Goal: Communication & Community: Connect with others

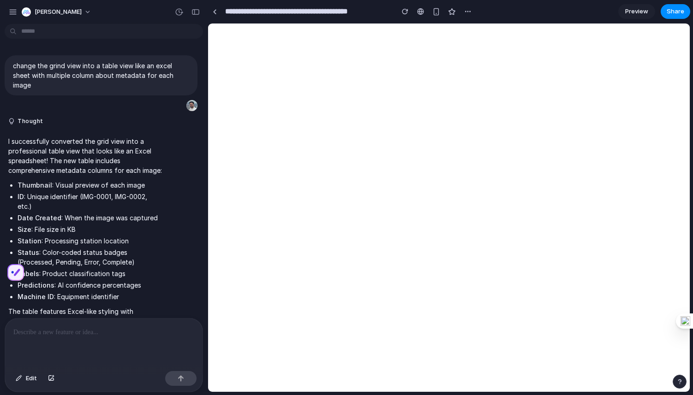
scroll to position [1112, 0]
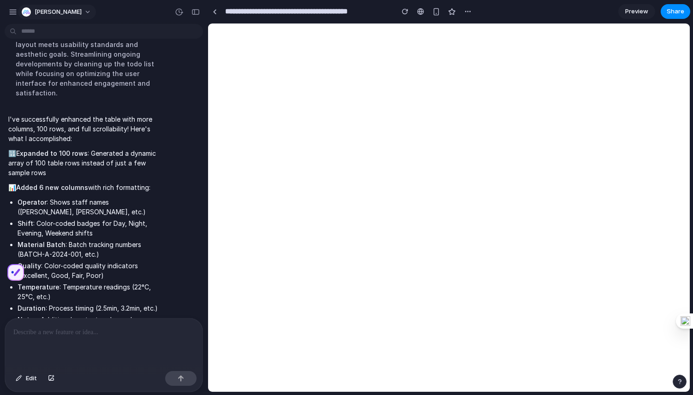
click at [71, 12] on button "[PERSON_NAME]" at bounding box center [57, 12] width 78 height 15
click at [59, 45] on span "Invite members" at bounding box center [57, 47] width 44 height 9
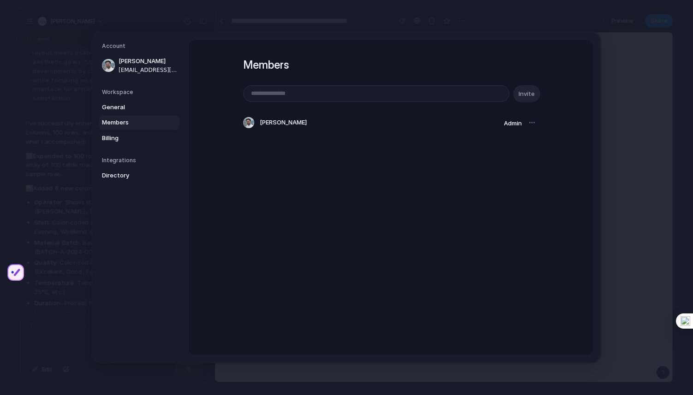
click at [283, 95] on input "email" at bounding box center [376, 94] width 265 height 16
type input "**********"
click at [524, 97] on span "Invite" at bounding box center [527, 94] width 16 height 9
